Goal: Task Accomplishment & Management: Manage account settings

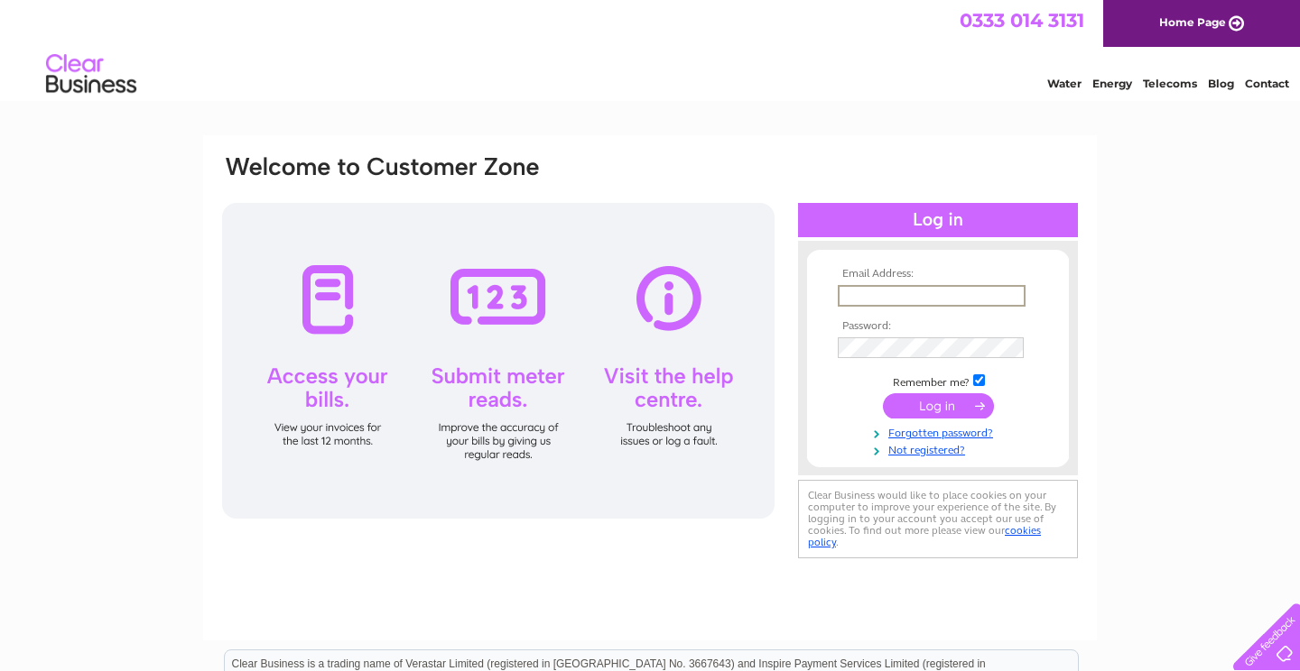
type input "[EMAIL_ADDRESS][DOMAIN_NAME]"
click at [938, 404] on input "submit" at bounding box center [938, 405] width 111 height 25
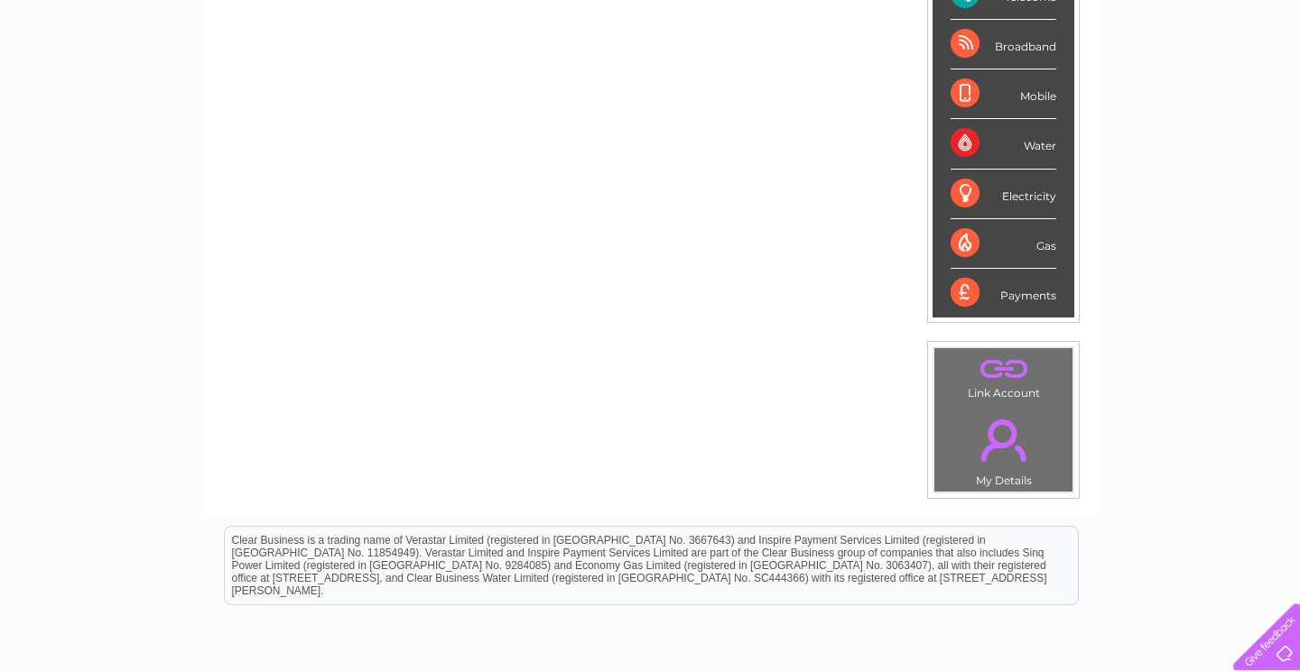
scroll to position [70, 0]
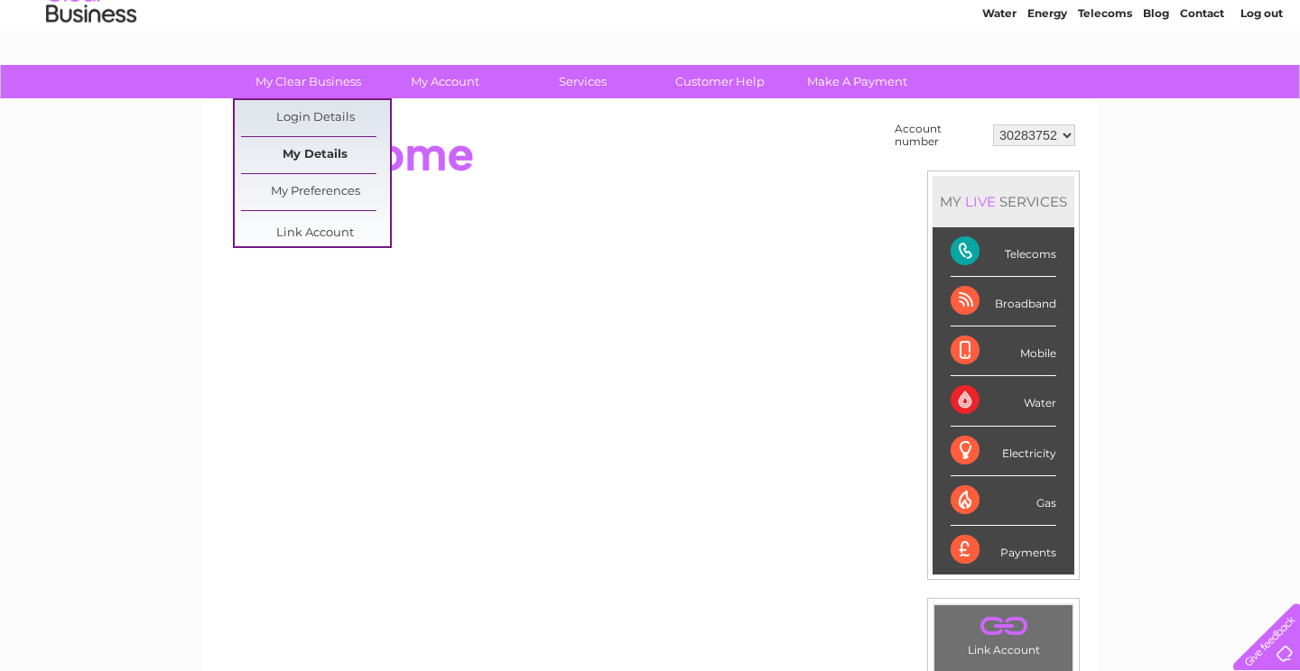
click at [337, 150] on div "My Clear Business Login Details My Details My Preferences Link Account My Accou…" at bounding box center [650, 574] width 1300 height 1018
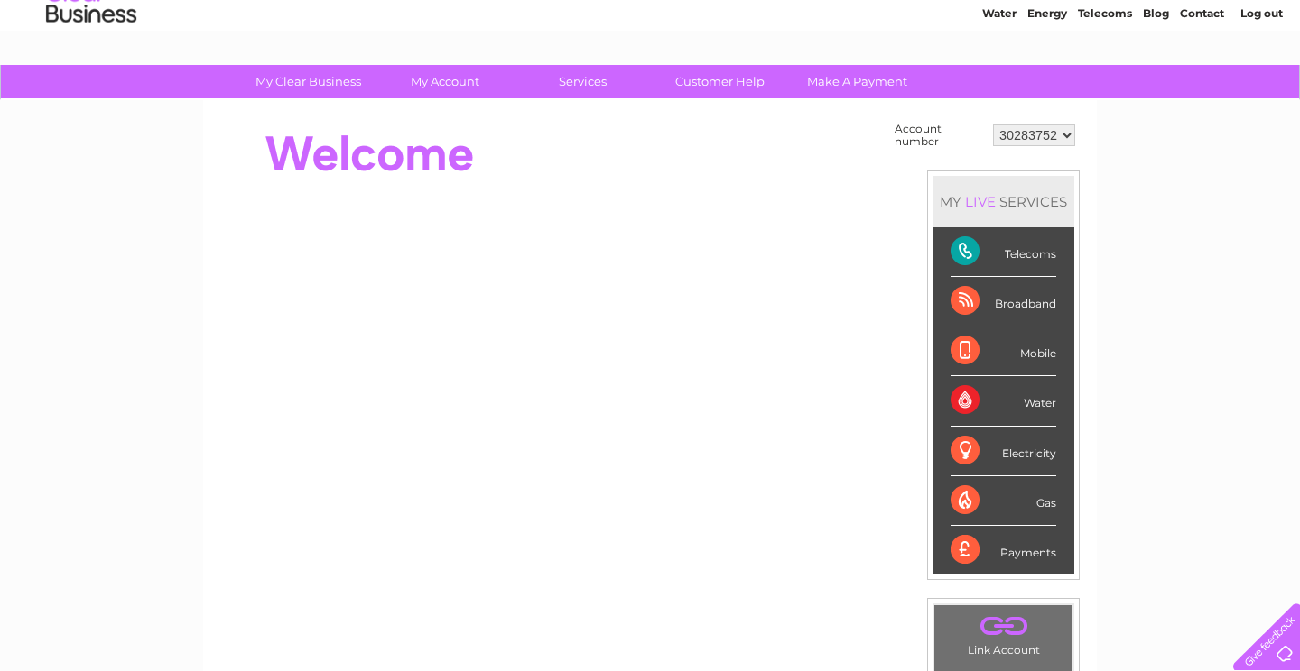
click at [341, 98] on div "My Clear Business Login Details My Details My Preferences Link Account My Accou…" at bounding box center [650, 82] width 1300 height 35
click at [345, 90] on link "My Clear Business" at bounding box center [308, 81] width 149 height 33
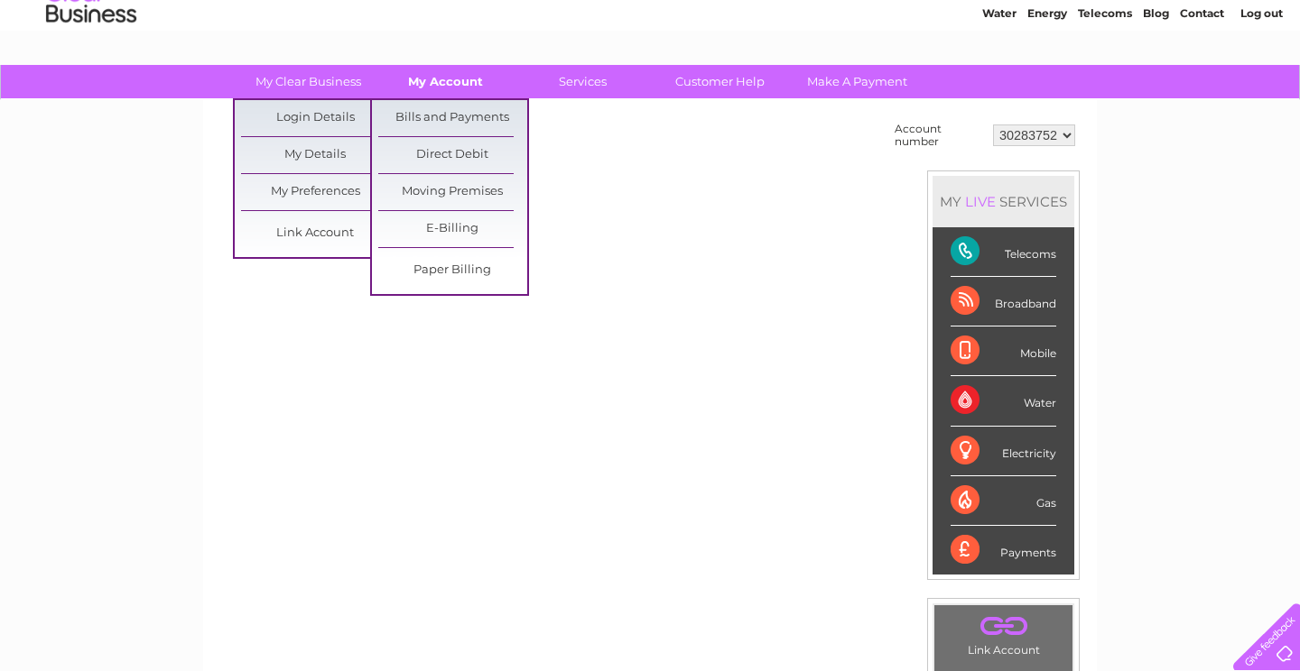
click at [412, 94] on link "My Account" at bounding box center [445, 81] width 149 height 33
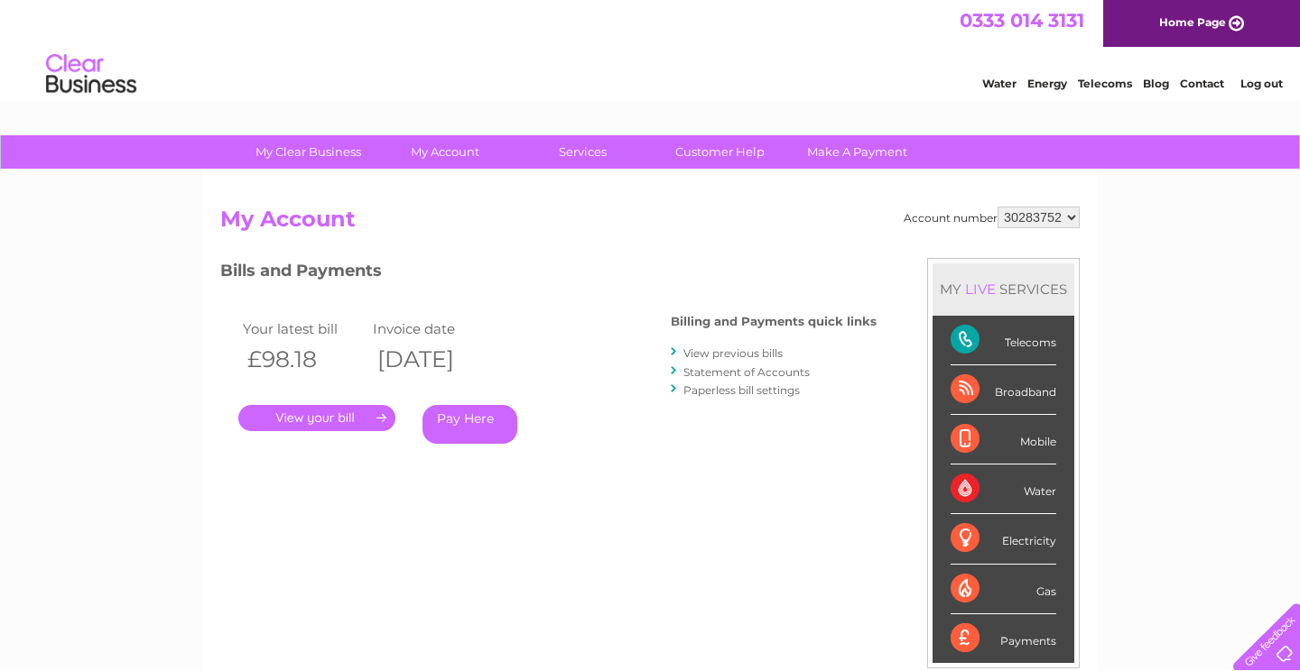
click at [356, 418] on link "." at bounding box center [316, 418] width 157 height 26
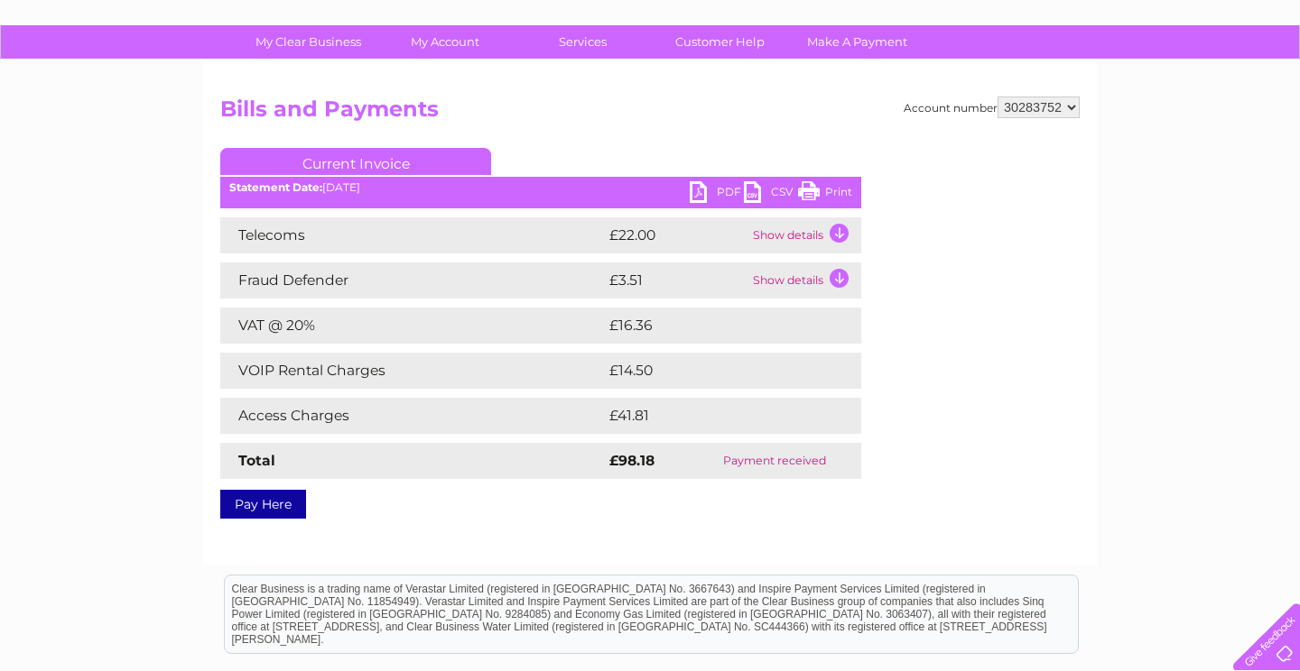
scroll to position [116, 0]
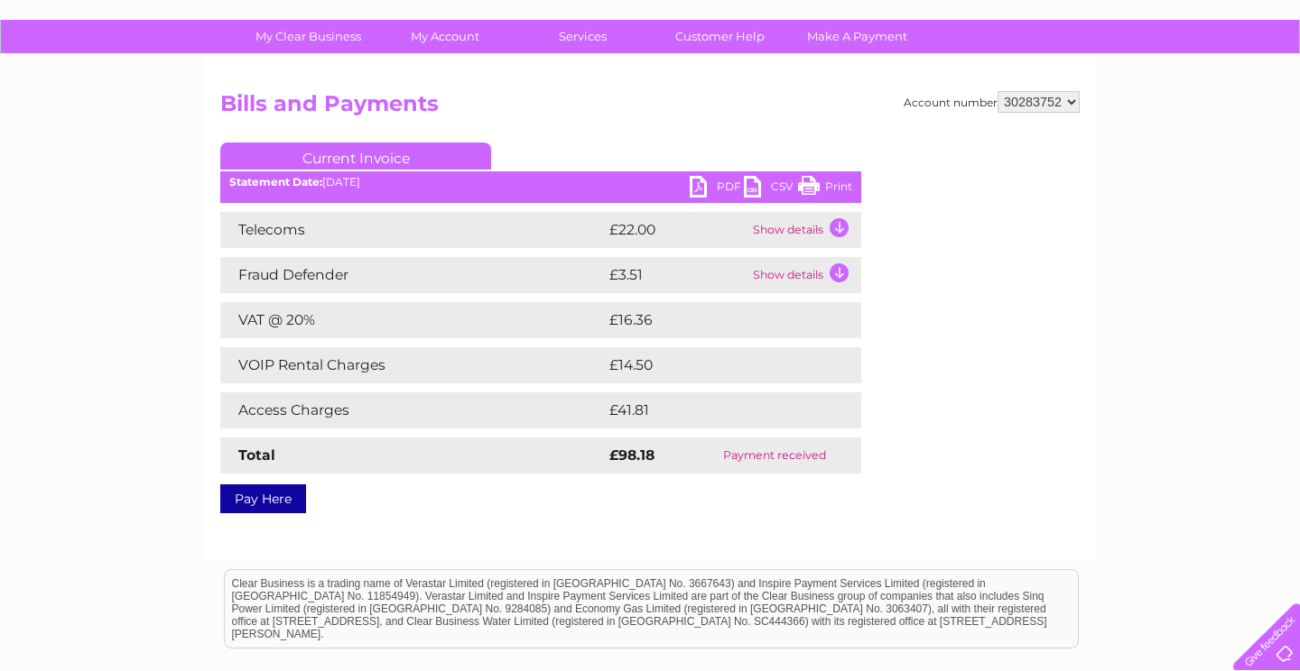
click at [695, 190] on link "PDF" at bounding box center [717, 189] width 54 height 26
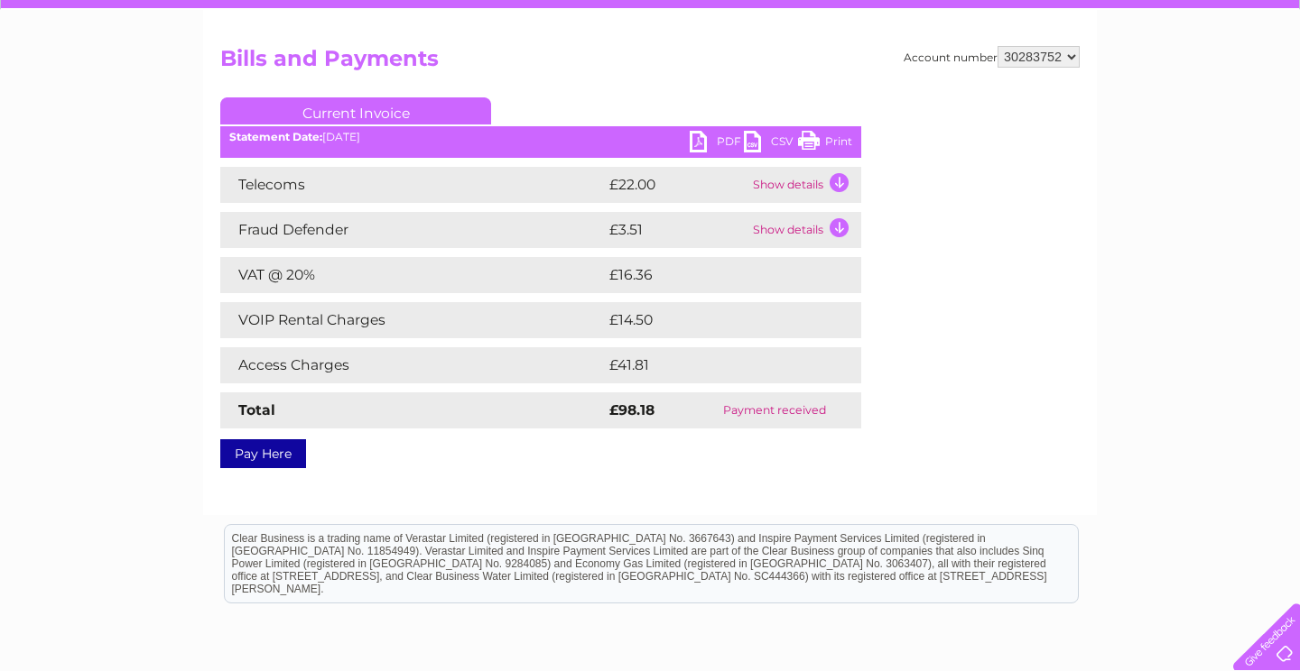
scroll to position [146, 0]
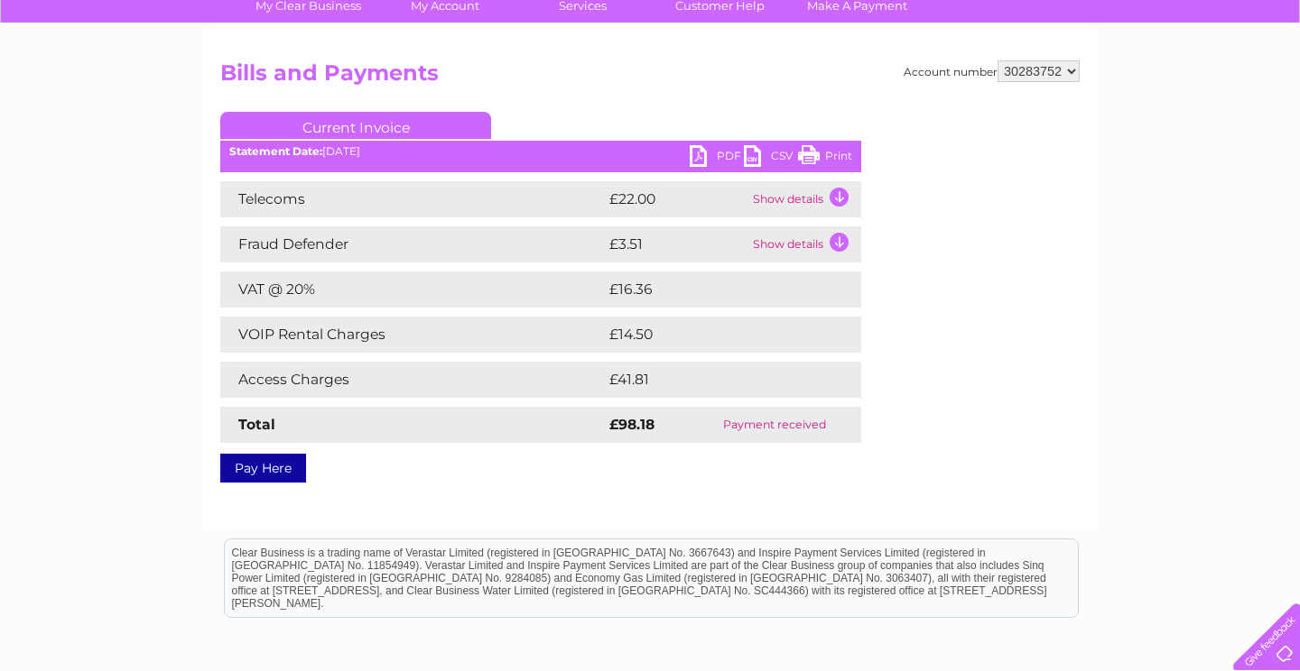
click at [884, 514] on div "Account number 30283752 Bills and Payments Current Invoice PDF CSV Print" at bounding box center [649, 276] width 893 height 505
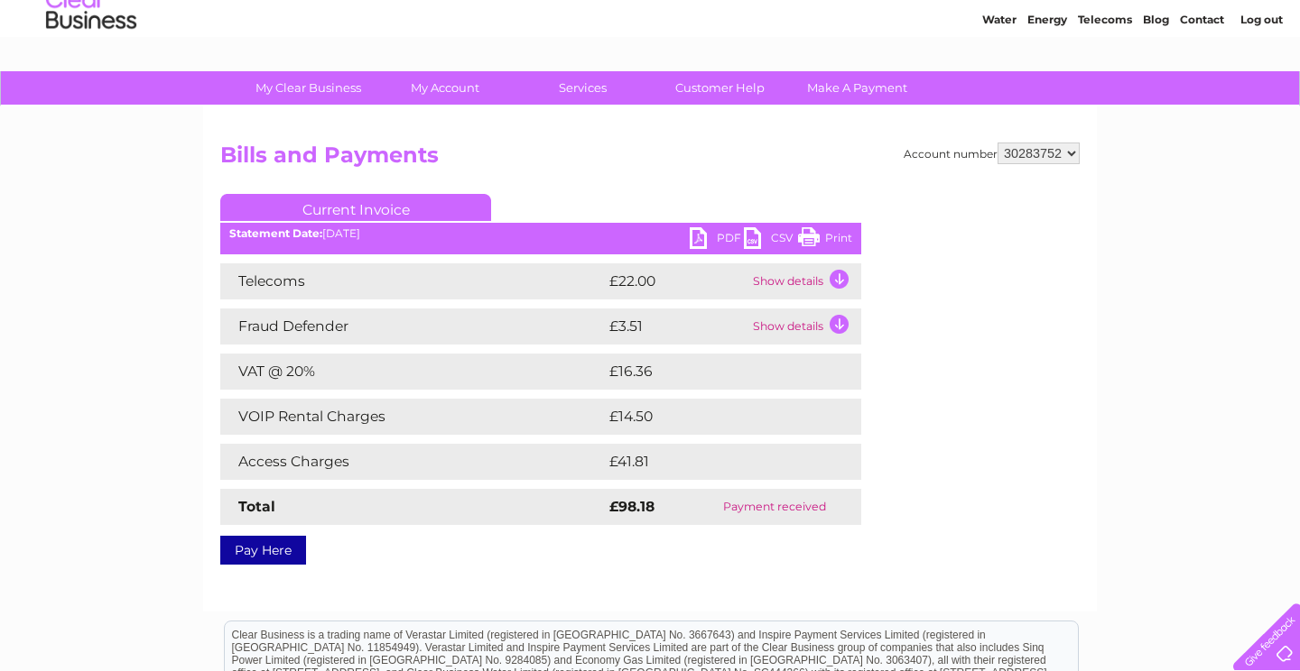
scroll to position [60, 0]
